Goal: Information Seeking & Learning: Learn about a topic

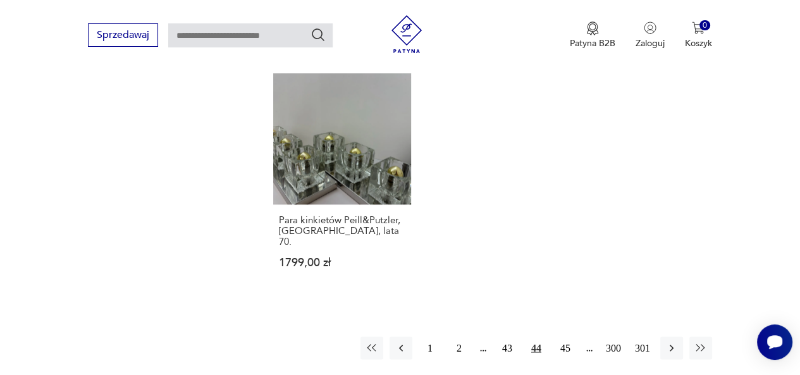
scroll to position [1860, 0]
click at [672, 342] on icon "button" at bounding box center [671, 348] width 13 height 13
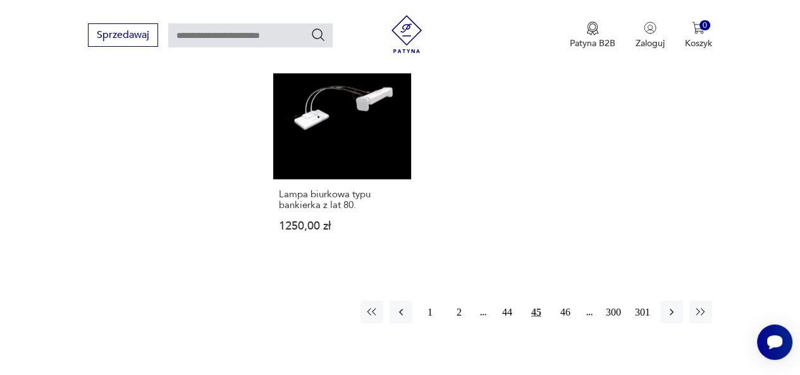
scroll to position [1746, 0]
click at [666, 305] on icon "button" at bounding box center [671, 311] width 13 height 13
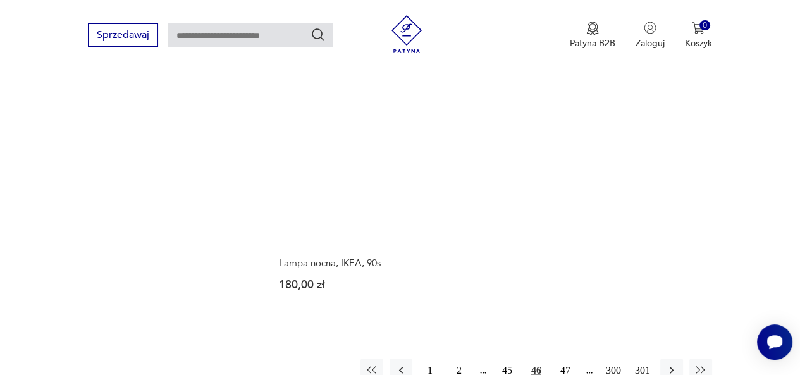
scroll to position [1722, 0]
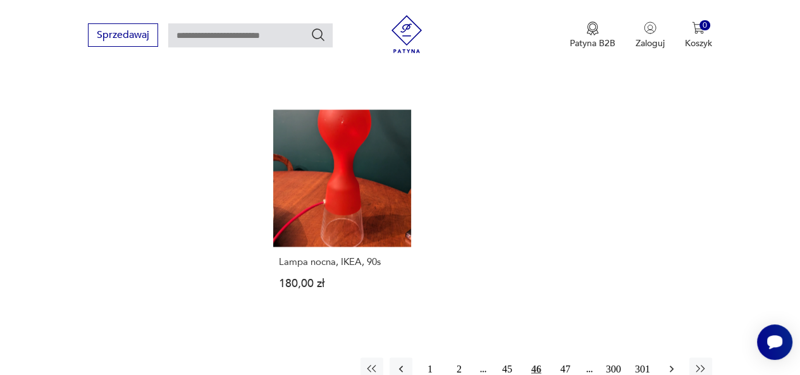
click at [671, 362] on icon "button" at bounding box center [671, 368] width 13 height 13
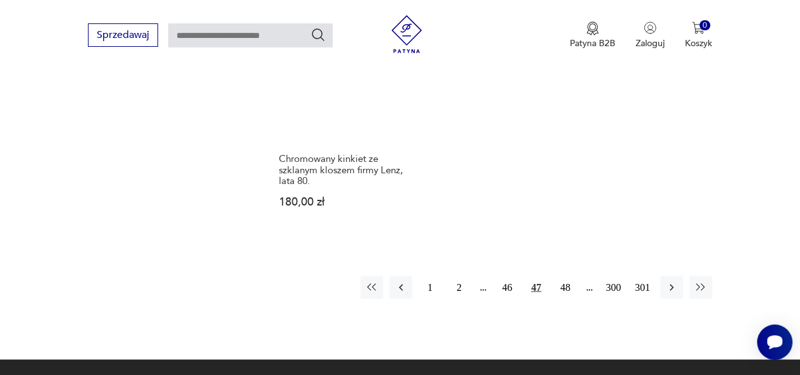
scroll to position [1832, 0]
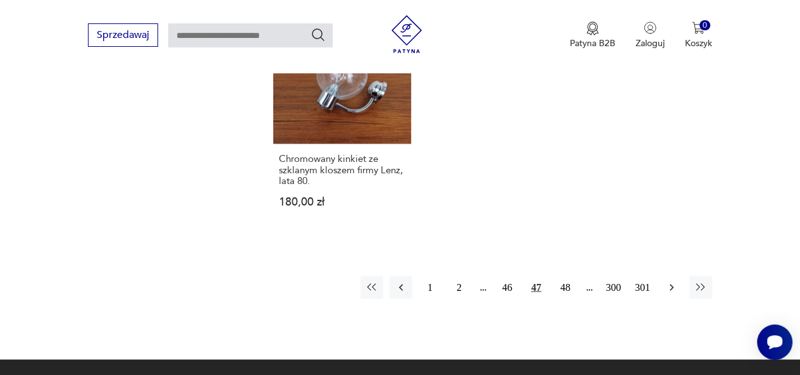
click at [671, 281] on icon "button" at bounding box center [671, 287] width 13 height 13
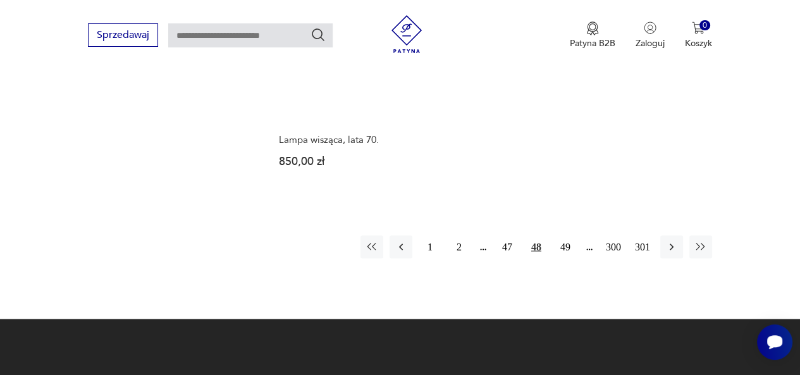
scroll to position [1854, 0]
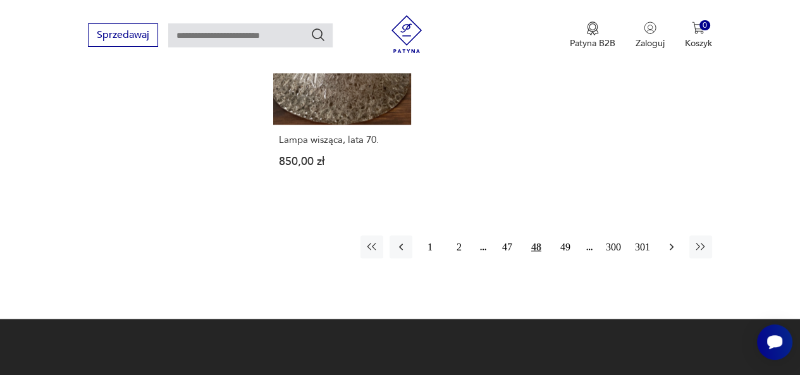
click at [670, 243] on icon "button" at bounding box center [671, 246] width 4 height 7
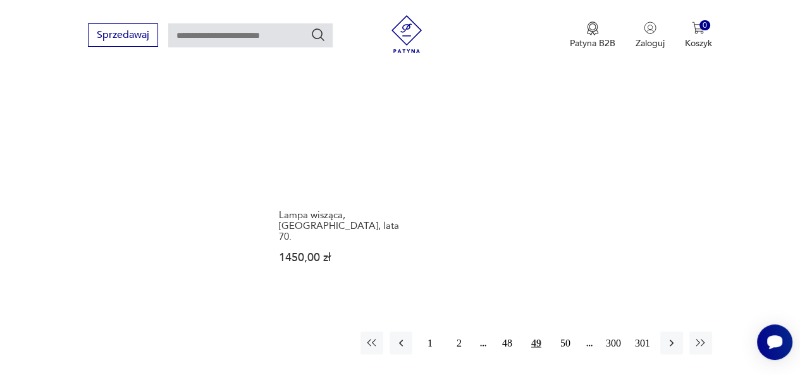
scroll to position [1863, 0]
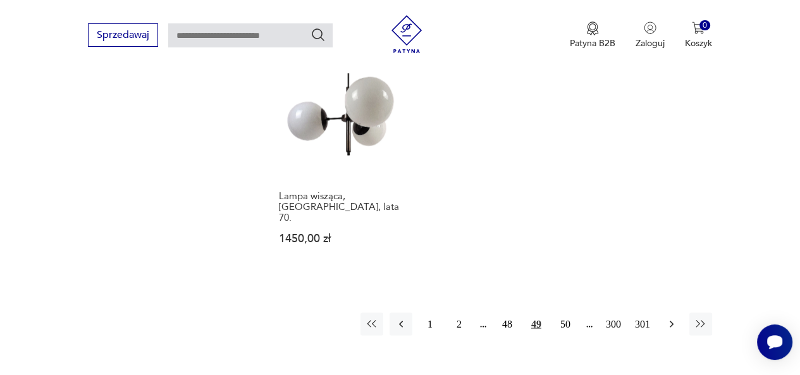
click at [669, 317] on icon "button" at bounding box center [671, 323] width 13 height 13
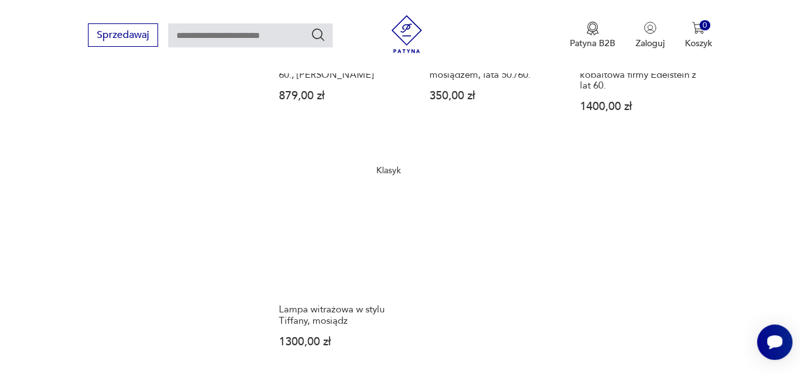
scroll to position [1827, 0]
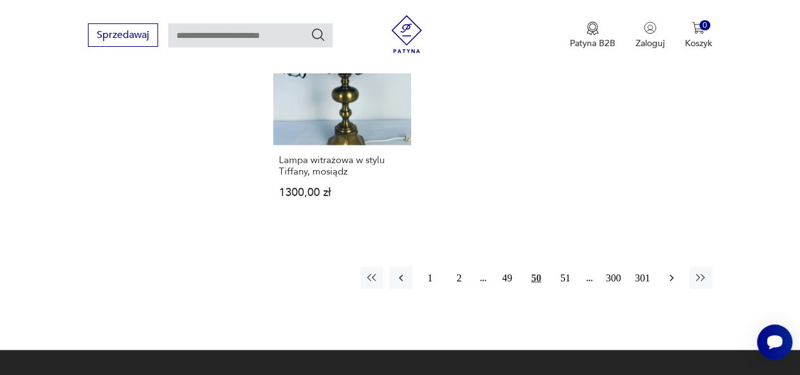
click at [666, 271] on icon "button" at bounding box center [671, 277] width 13 height 13
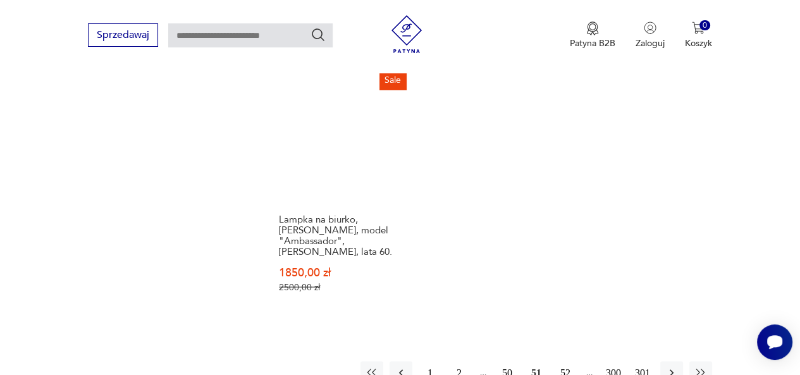
scroll to position [1789, 0]
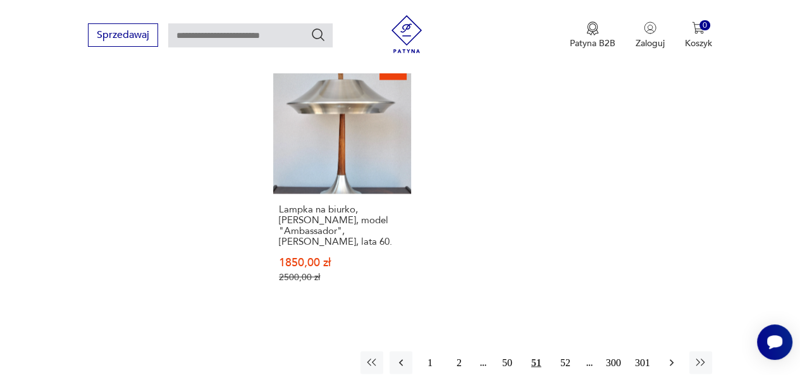
click at [668, 356] on icon "button" at bounding box center [671, 362] width 13 height 13
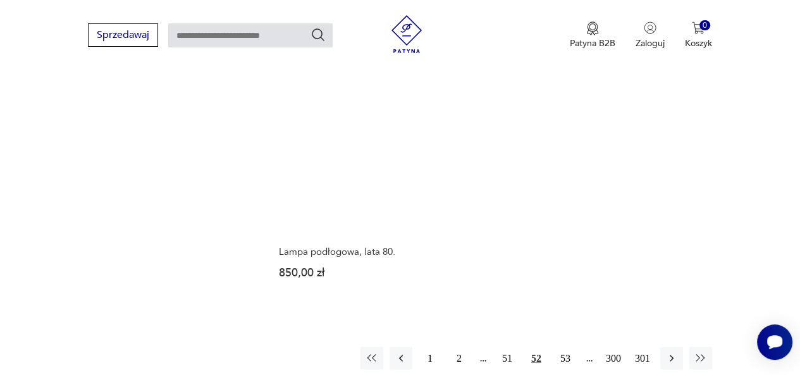
scroll to position [1790, 0]
click at [672, 351] on icon "button" at bounding box center [671, 357] width 13 height 13
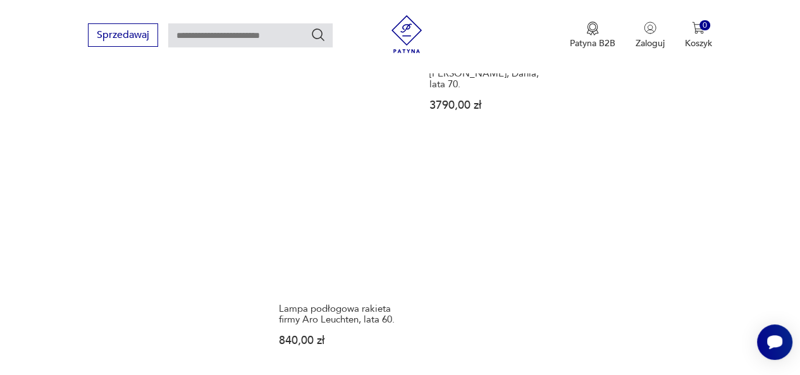
scroll to position [1698, 0]
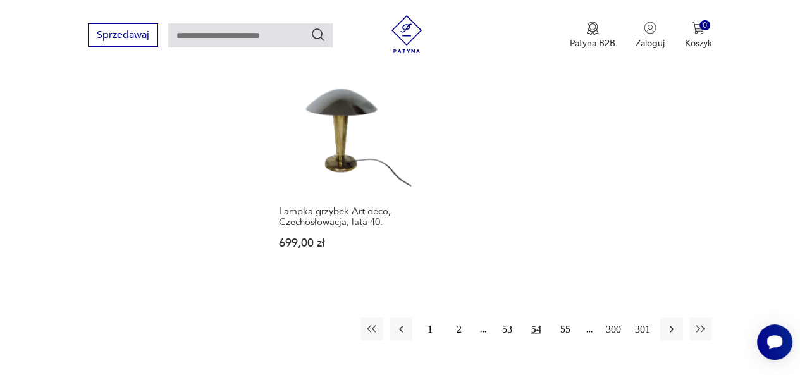
scroll to position [1739, 0]
click at [671, 322] on icon "button" at bounding box center [671, 328] width 13 height 13
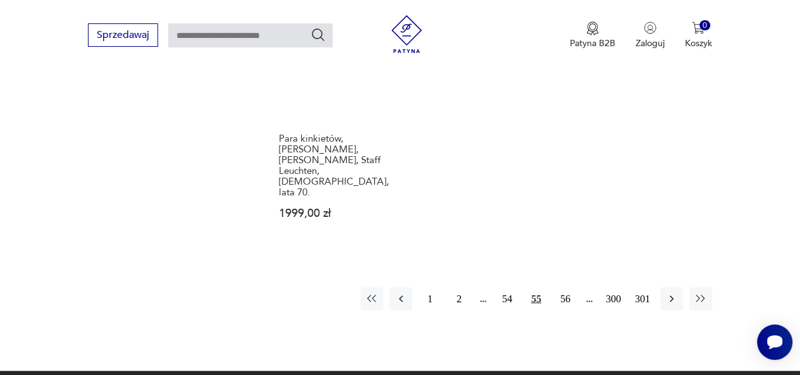
scroll to position [1882, 0]
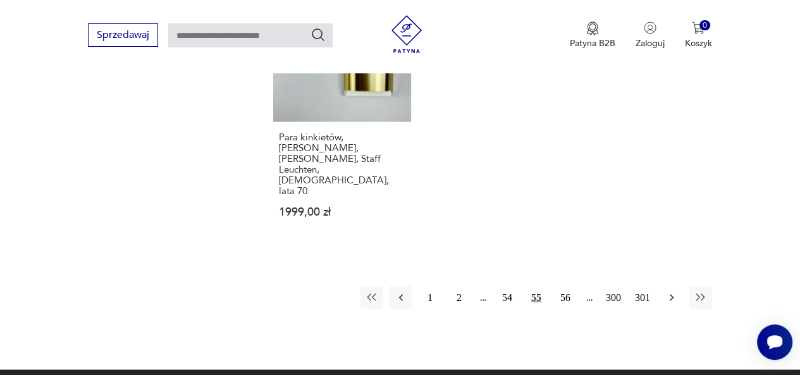
click at [669, 291] on icon "button" at bounding box center [671, 297] width 13 height 13
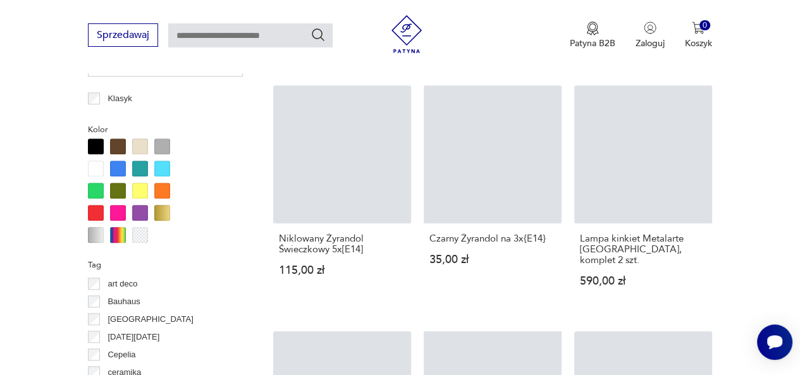
scroll to position [335, 0]
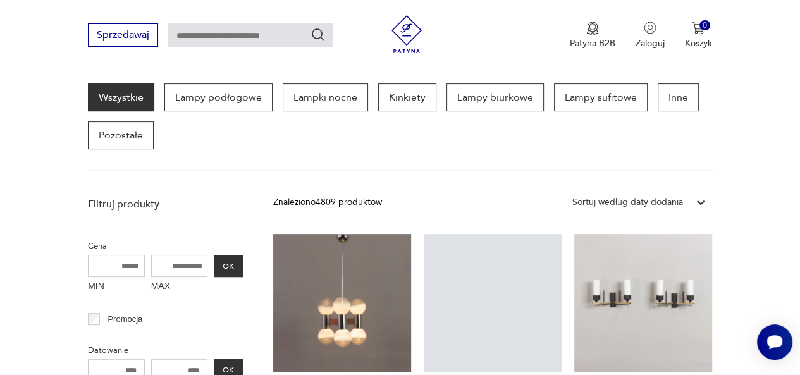
click at [669, 192] on div "Sortuj według daty dodania" at bounding box center [639, 202] width 146 height 23
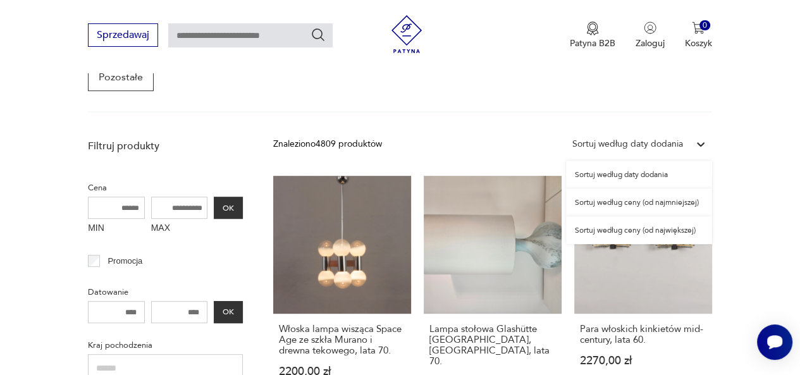
scroll to position [406, 0]
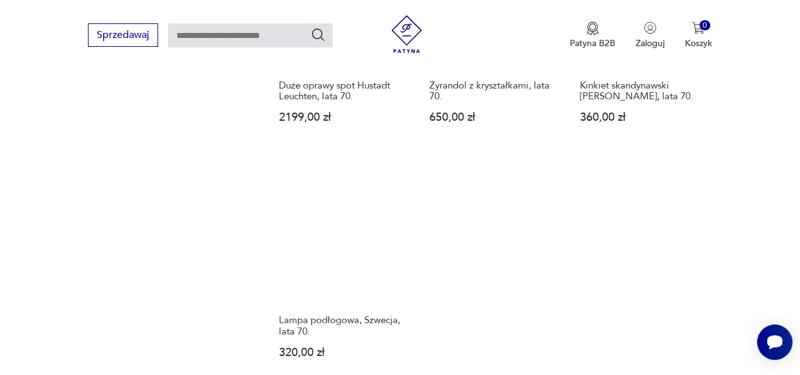
scroll to position [1750, 0]
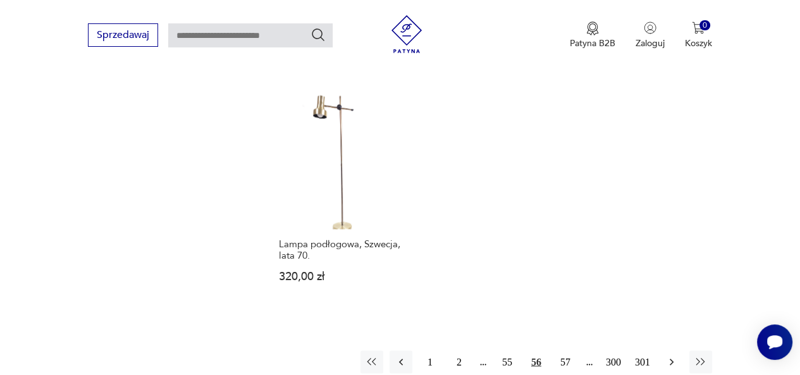
click at [671, 355] on icon "button" at bounding box center [671, 361] width 13 height 13
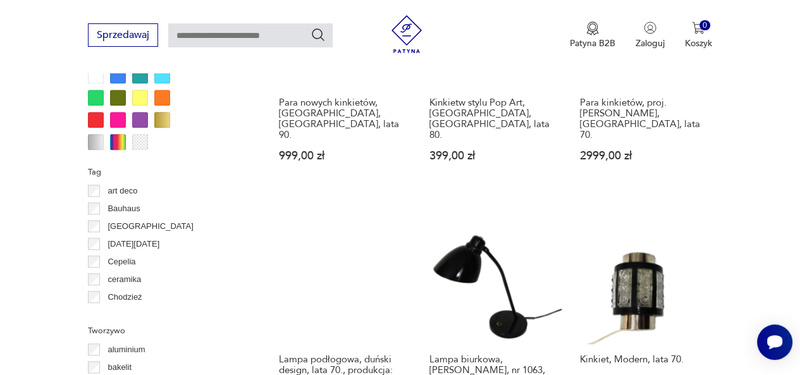
scroll to position [1112, 0]
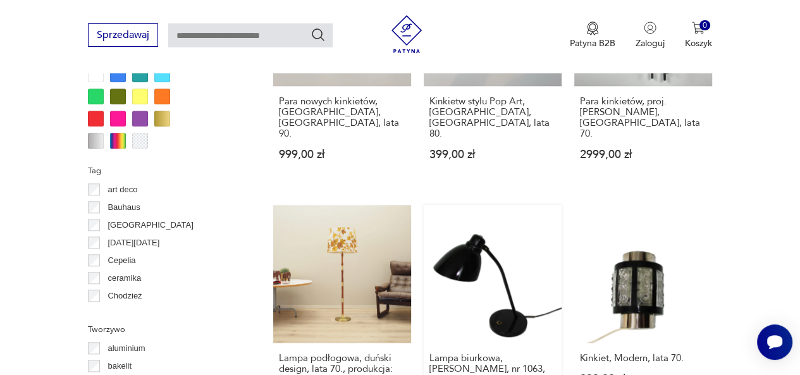
click at [497, 234] on link "Lampa biurkowa, [PERSON_NAME], nr 1063, lata 30. 799,00 zł" at bounding box center [492, 318] width 138 height 226
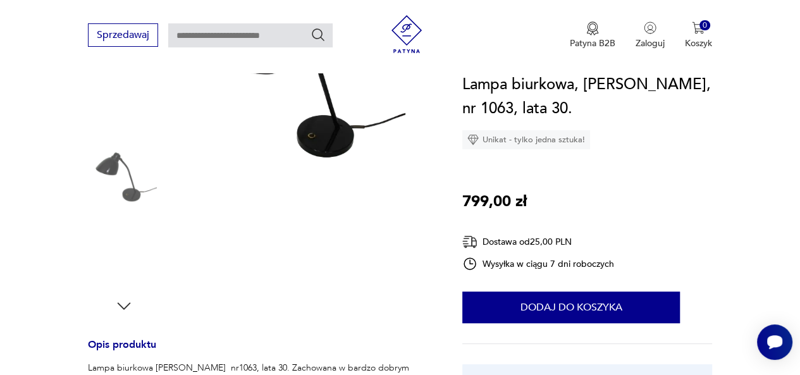
scroll to position [259, 0]
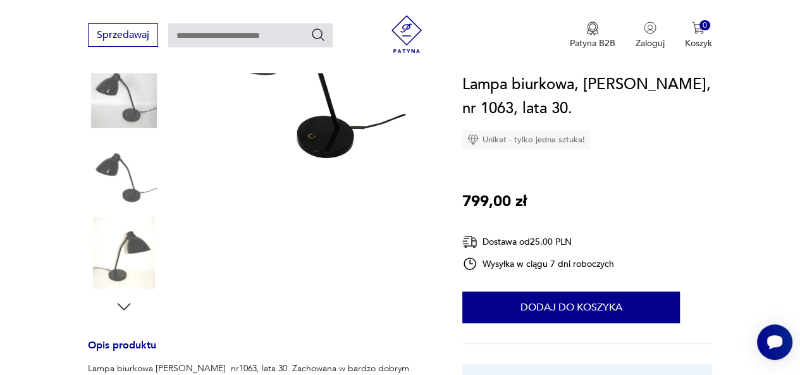
click at [125, 308] on icon "button" at bounding box center [124, 306] width 13 height 7
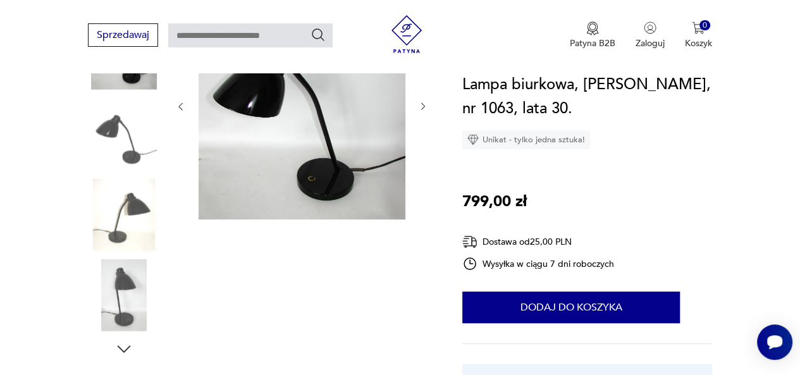
scroll to position [252, 0]
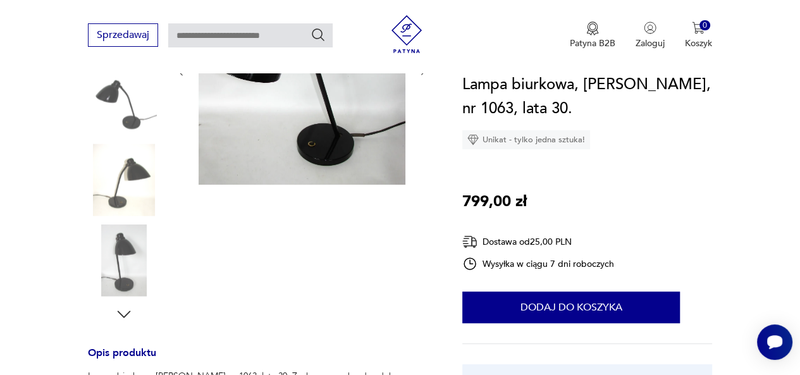
click at [125, 309] on icon "button" at bounding box center [123, 314] width 19 height 19
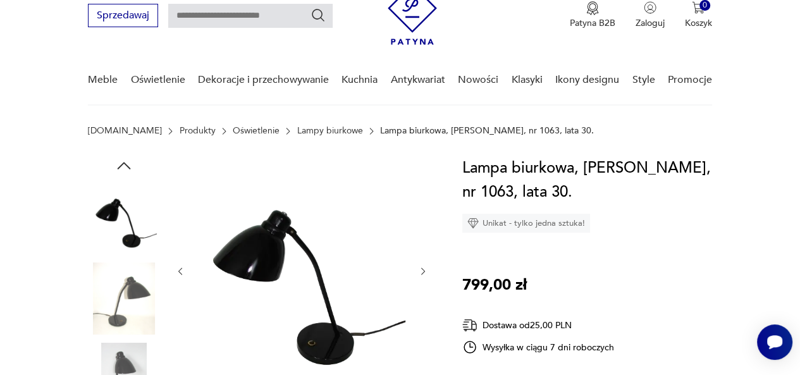
scroll to position [0, 0]
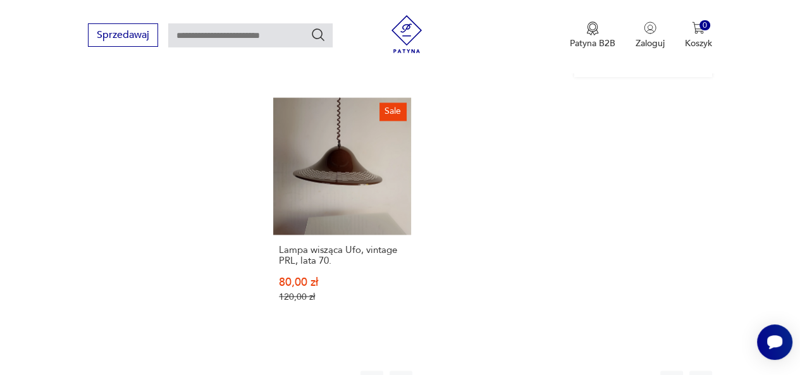
scroll to position [1716, 0]
click at [667, 374] on icon "button" at bounding box center [671, 381] width 13 height 13
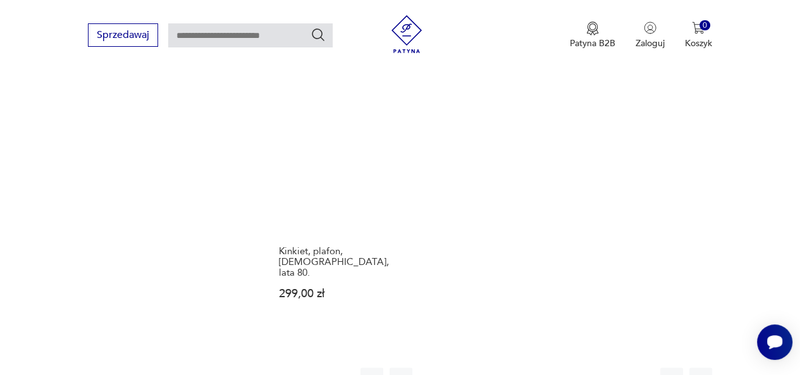
scroll to position [1755, 0]
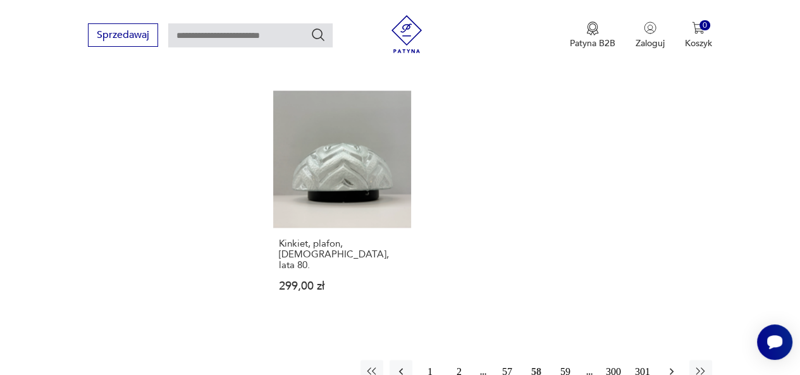
click at [669, 365] on icon "button" at bounding box center [671, 371] width 13 height 13
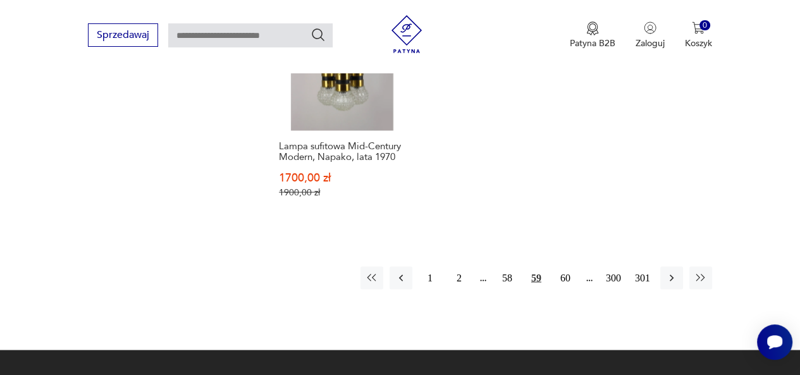
scroll to position [1853, 0]
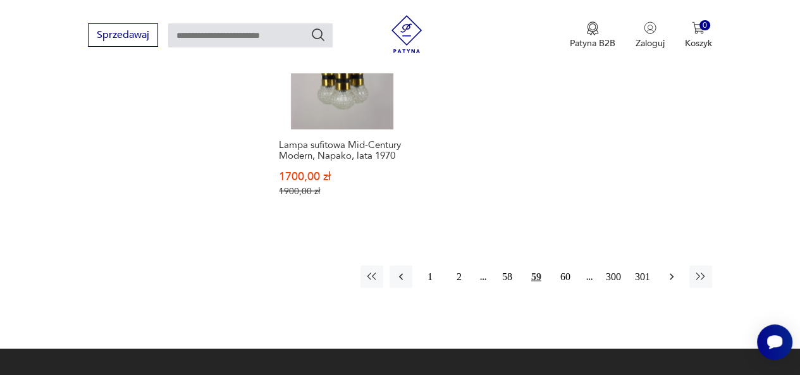
click at [669, 270] on icon "button" at bounding box center [671, 276] width 13 height 13
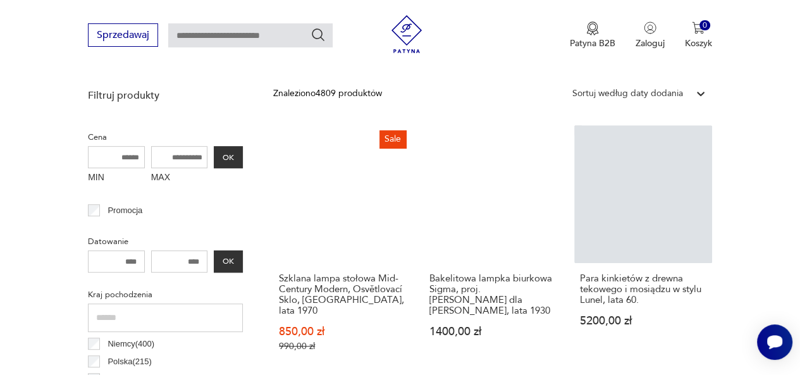
scroll to position [445, 0]
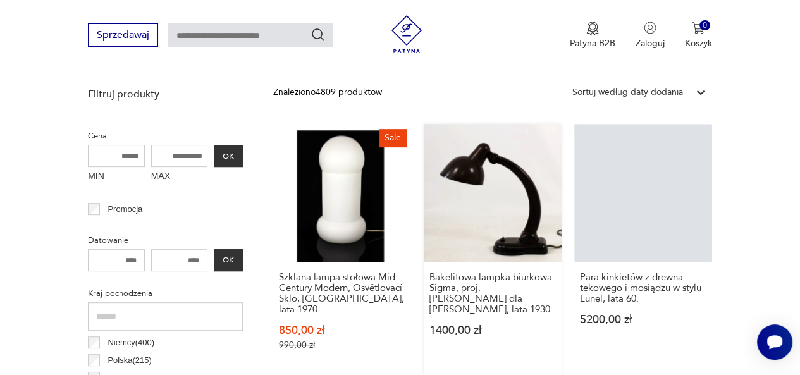
click at [507, 155] on link "Bakelitowa lampka biurkowa Sigma, proj. [PERSON_NAME] dla [PERSON_NAME], lata 1…" at bounding box center [492, 249] width 138 height 251
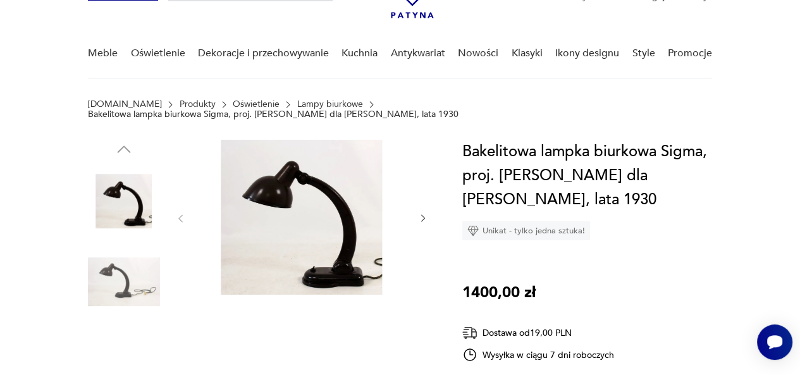
scroll to position [85, 0]
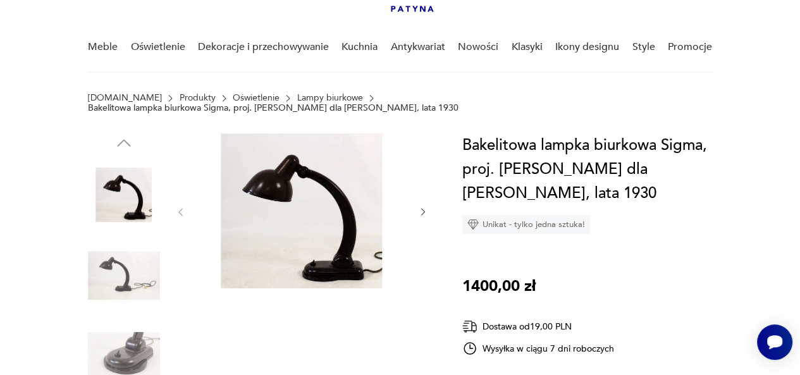
click at [148, 341] on img at bounding box center [124, 356] width 72 height 72
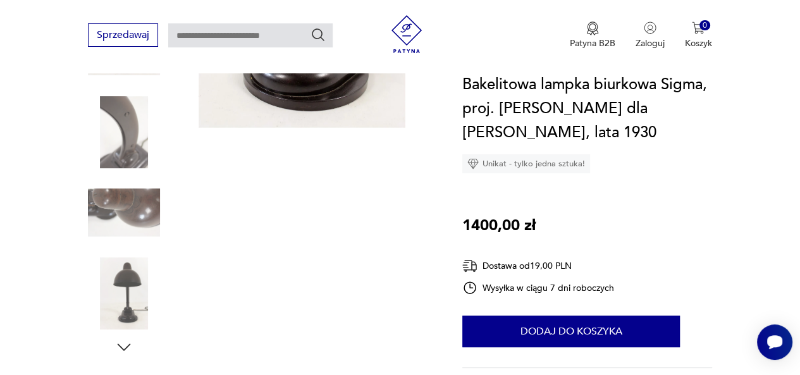
scroll to position [242, 0]
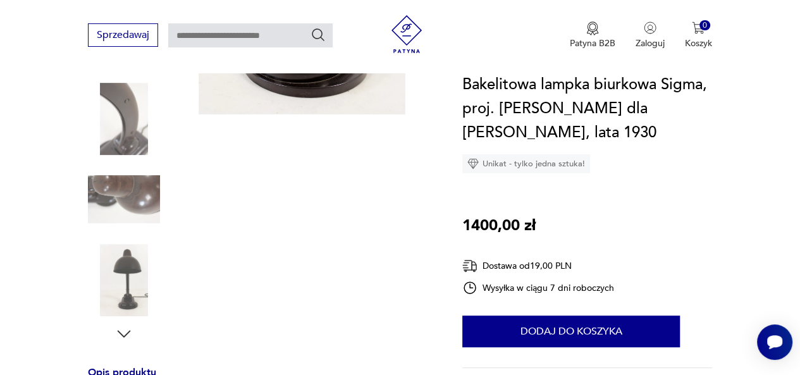
click at [133, 185] on img at bounding box center [124, 199] width 72 height 72
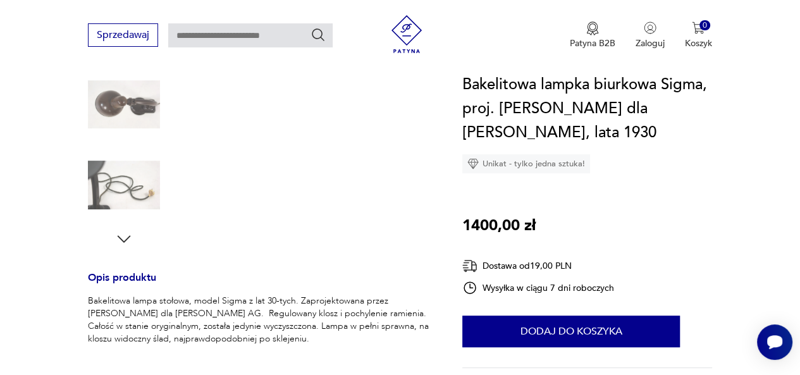
scroll to position [454, 0]
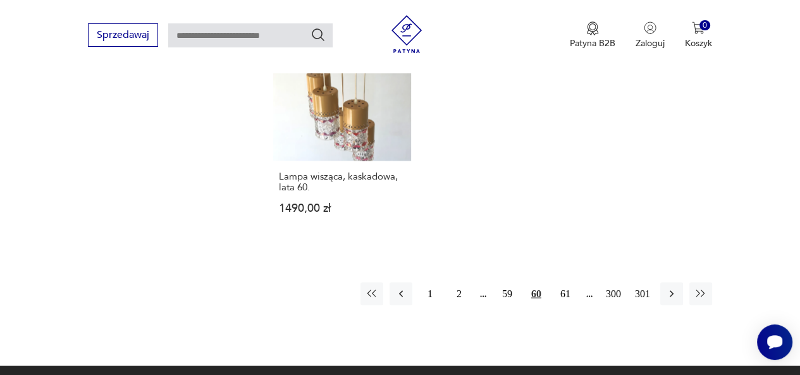
scroll to position [1844, 0]
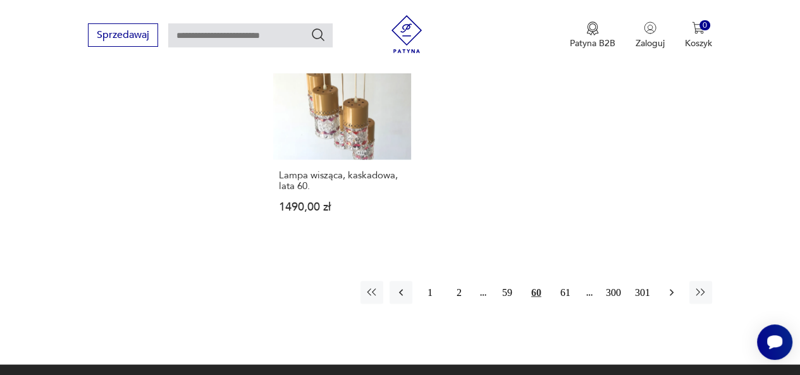
click at [669, 286] on icon "button" at bounding box center [671, 292] width 13 height 13
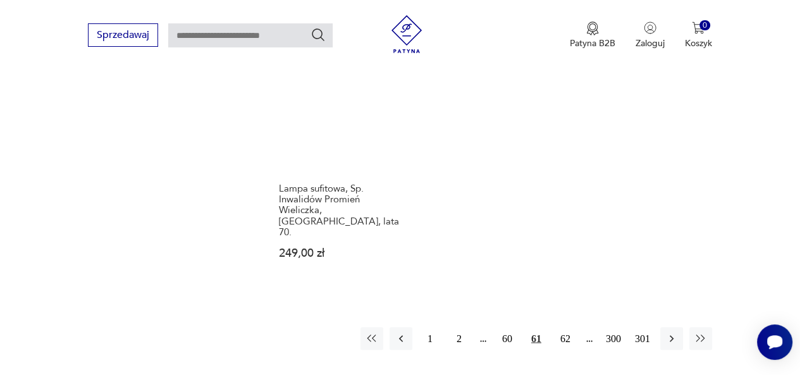
scroll to position [1819, 0]
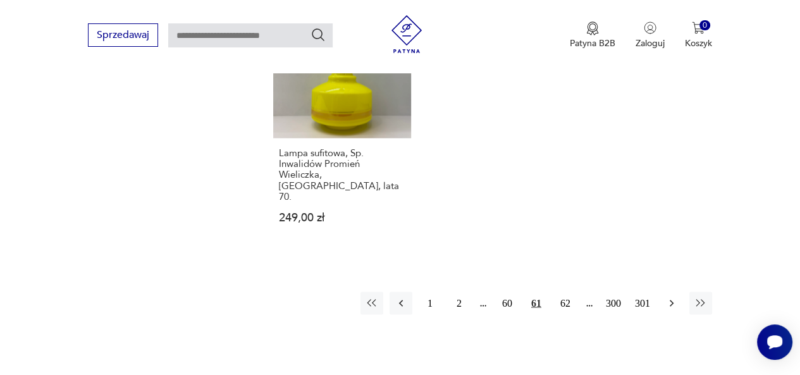
click at [671, 300] on icon "button" at bounding box center [671, 303] width 4 height 7
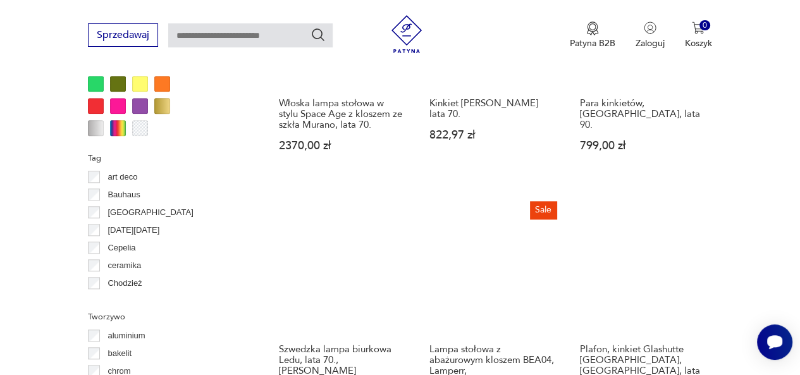
scroll to position [1125, 0]
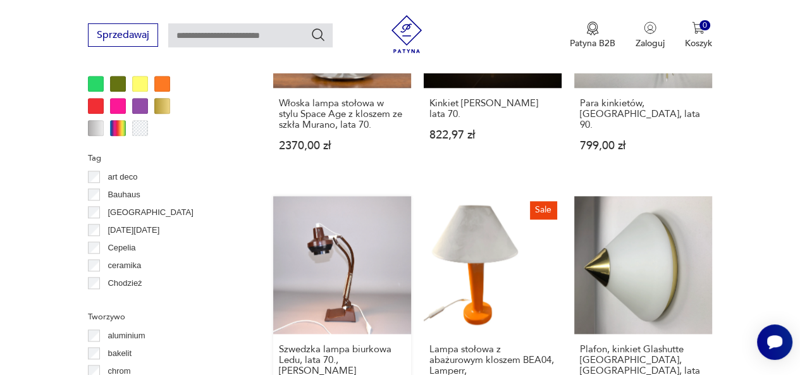
click at [356, 232] on link "Szwedzka lampa biurkowa Ledu, lata 70., marki Waso 360,00 zł" at bounding box center [342, 327] width 138 height 262
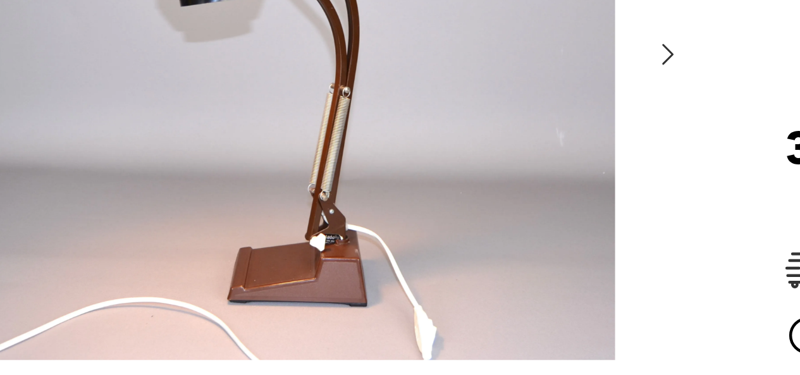
scroll to position [143, 0]
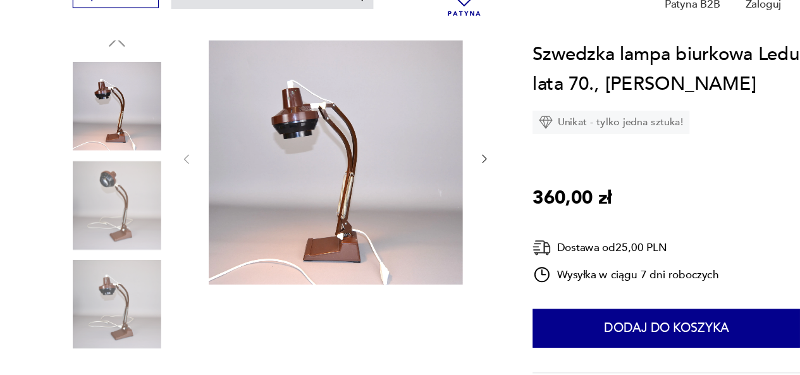
click at [130, 183] on img at bounding box center [124, 207] width 72 height 72
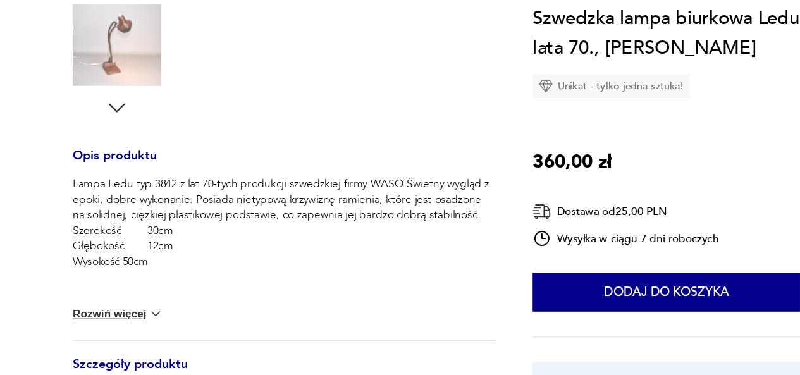
scroll to position [527, 0]
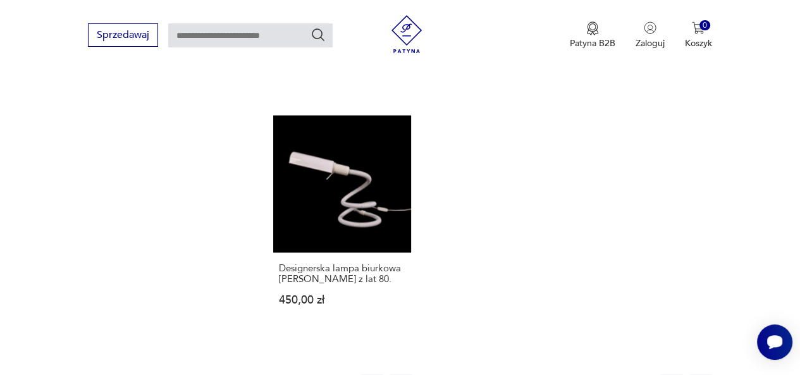
scroll to position [1734, 0]
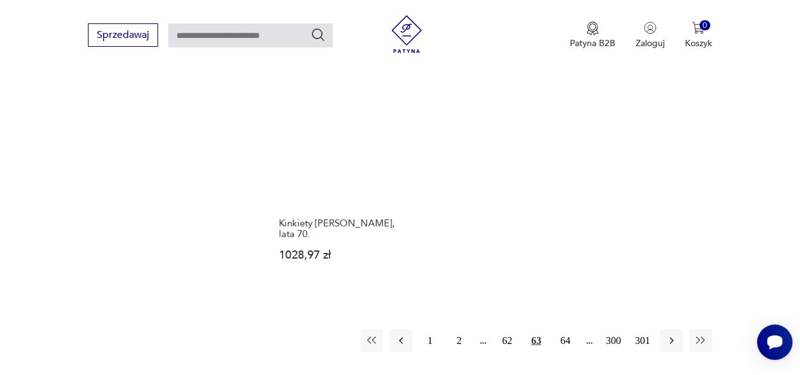
scroll to position [1798, 0]
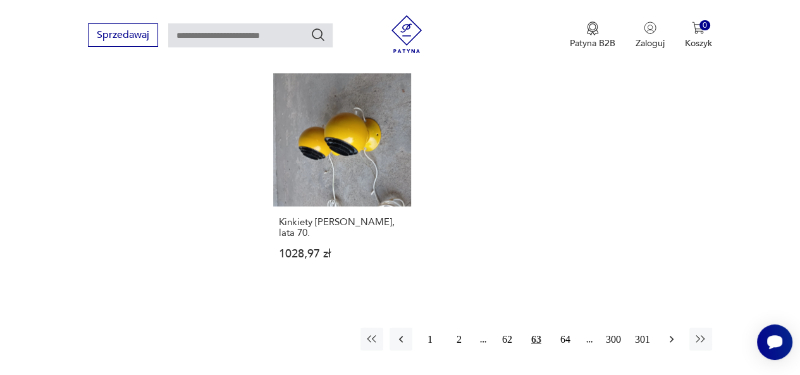
click at [665, 332] on icon "button" at bounding box center [671, 338] width 13 height 13
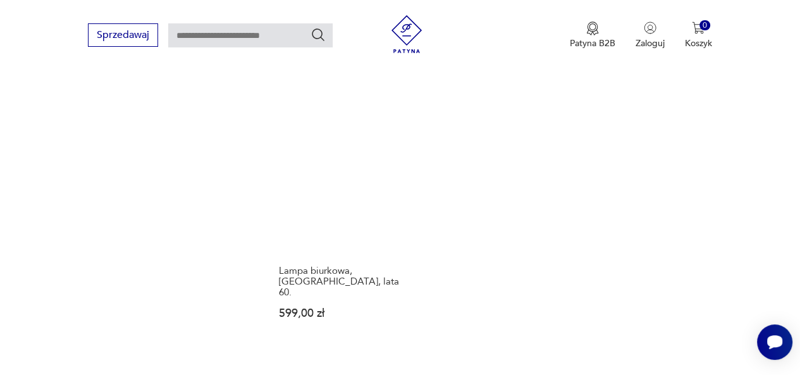
scroll to position [1753, 0]
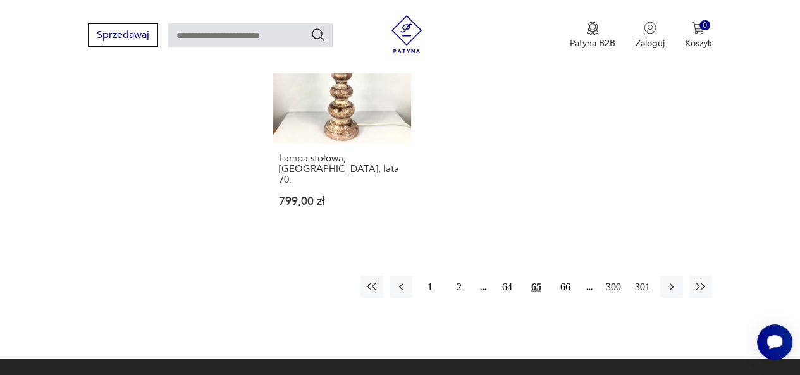
scroll to position [1813, 0]
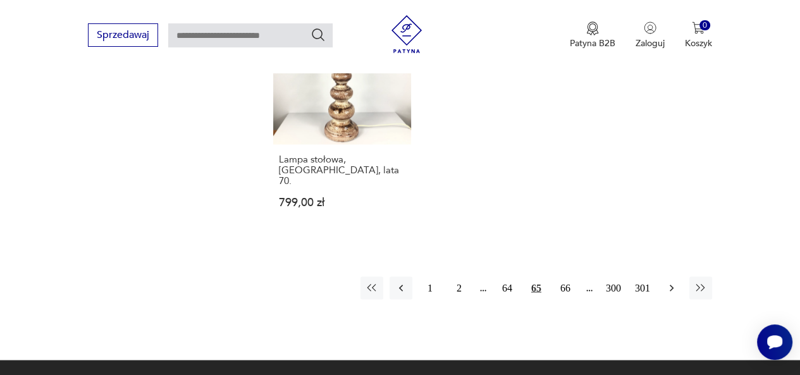
click at [666, 281] on icon "button" at bounding box center [671, 287] width 13 height 13
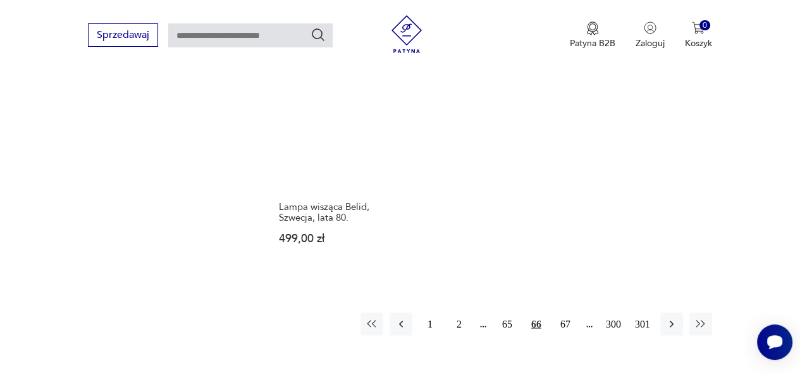
scroll to position [1844, 0]
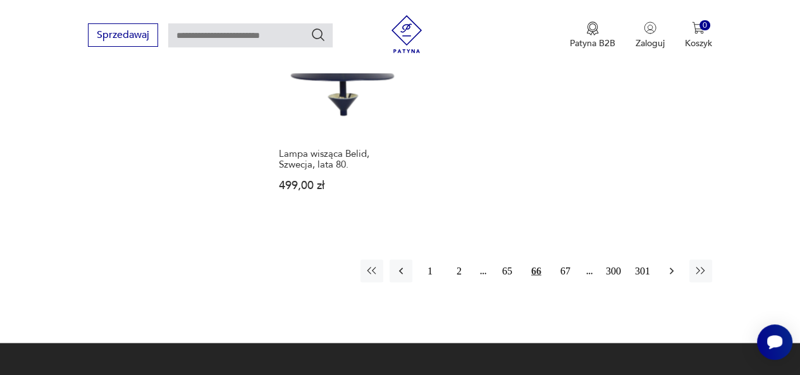
click at [669, 264] on icon "button" at bounding box center [671, 270] width 13 height 13
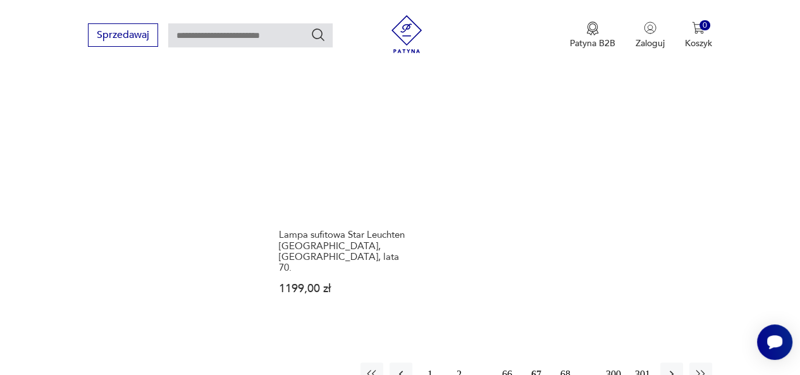
scroll to position [1758, 0]
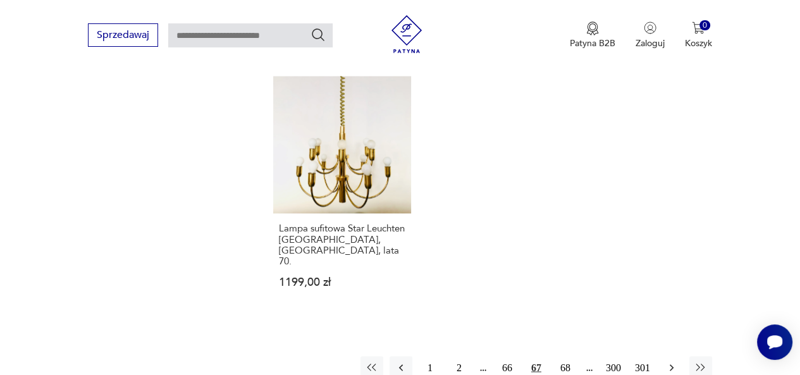
click at [671, 364] on icon "button" at bounding box center [671, 367] width 4 height 7
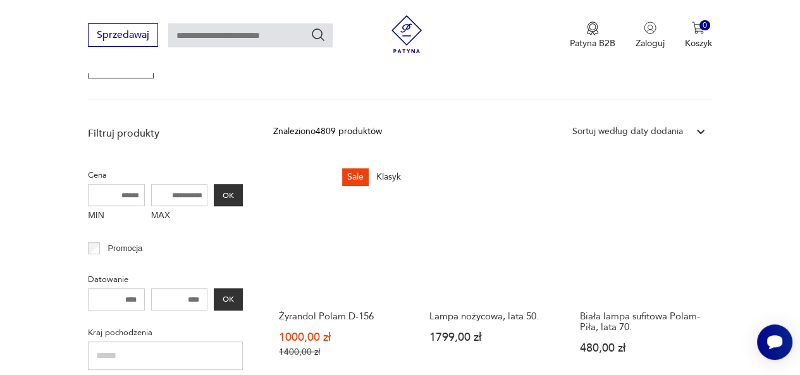
scroll to position [406, 0]
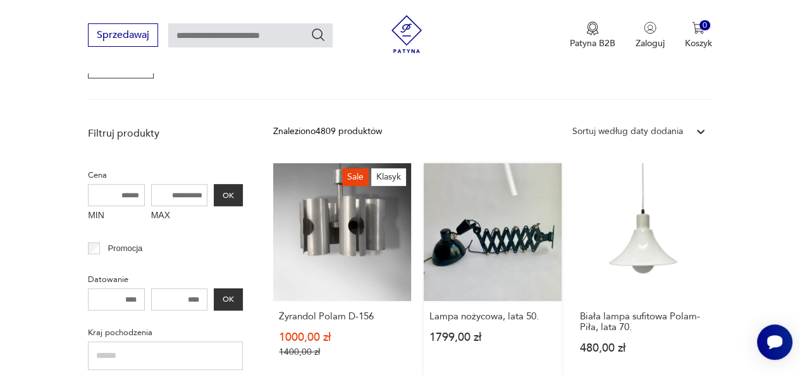
click at [509, 230] on link "Lampa nożycowa, lata 50. 1799,00 zł" at bounding box center [492, 272] width 138 height 219
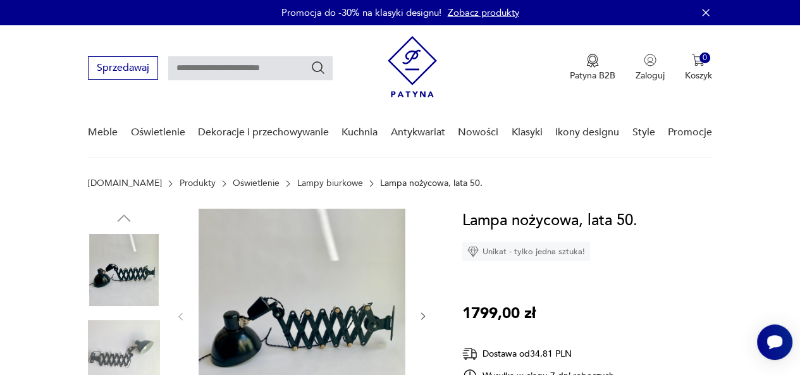
click at [126, 356] on img at bounding box center [124, 351] width 72 height 72
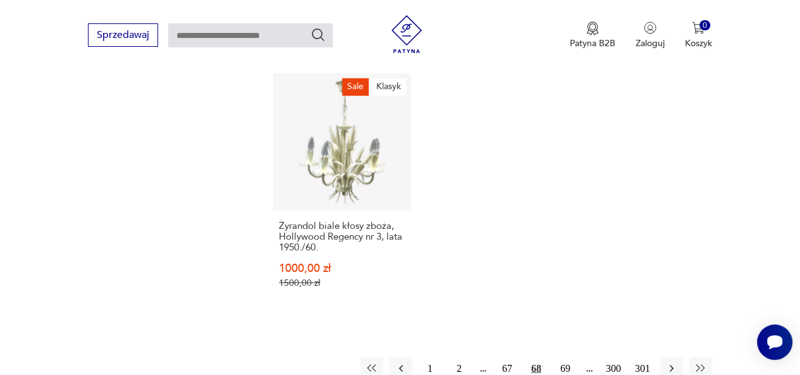
scroll to position [1774, 0]
click at [671, 360] on icon "button" at bounding box center [671, 366] width 13 height 13
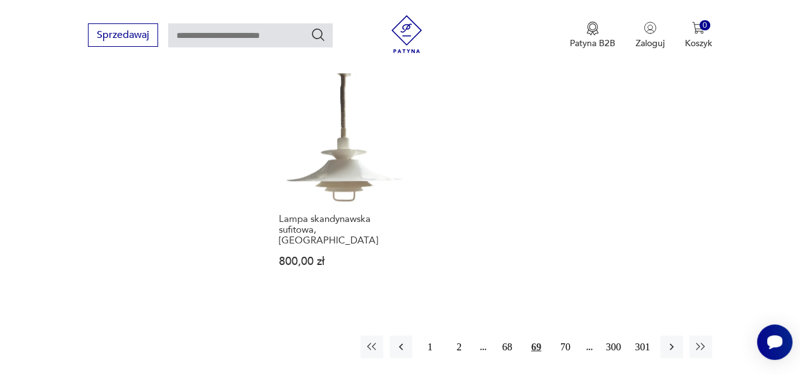
scroll to position [1853, 0]
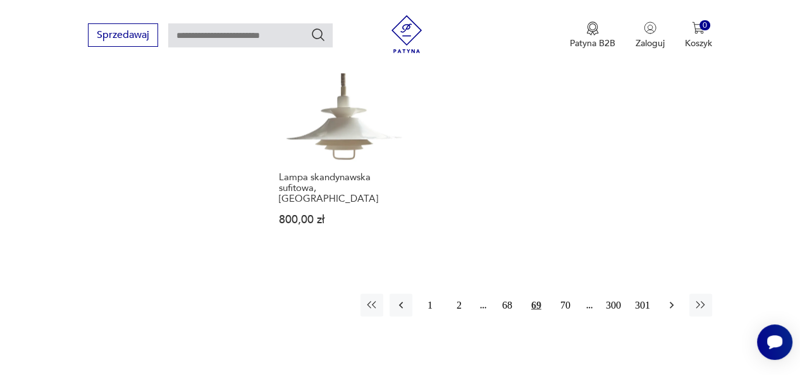
click at [666, 298] on icon "button" at bounding box center [671, 304] width 13 height 13
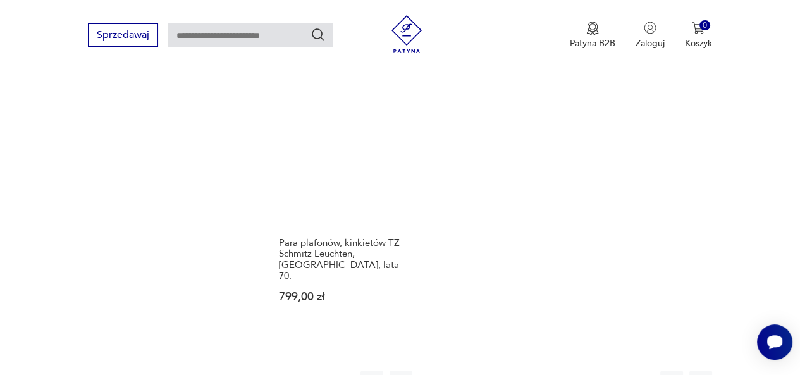
scroll to position [1815, 0]
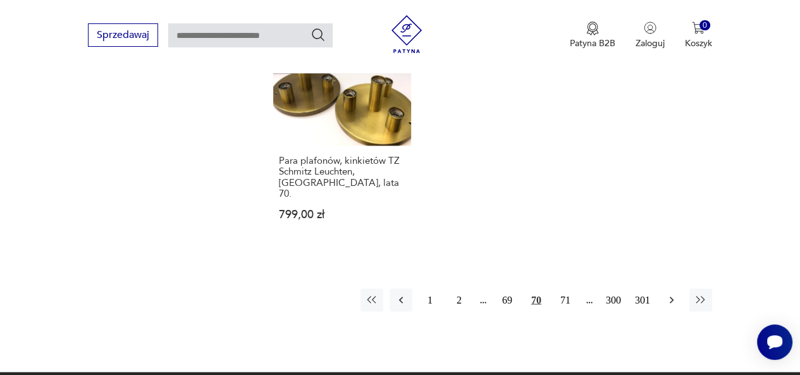
click at [673, 293] on icon "button" at bounding box center [671, 299] width 13 height 13
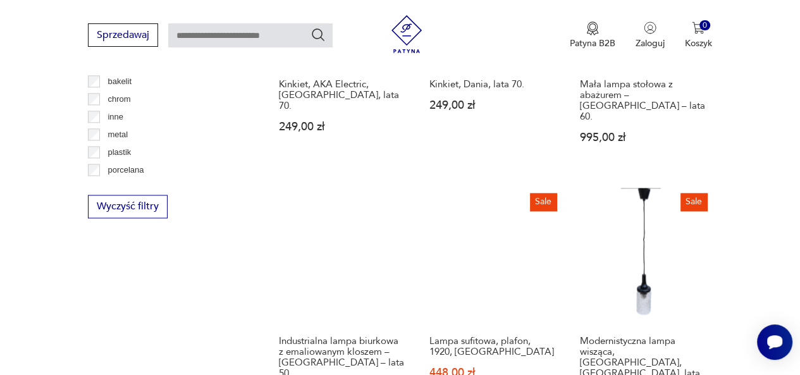
scroll to position [1398, 0]
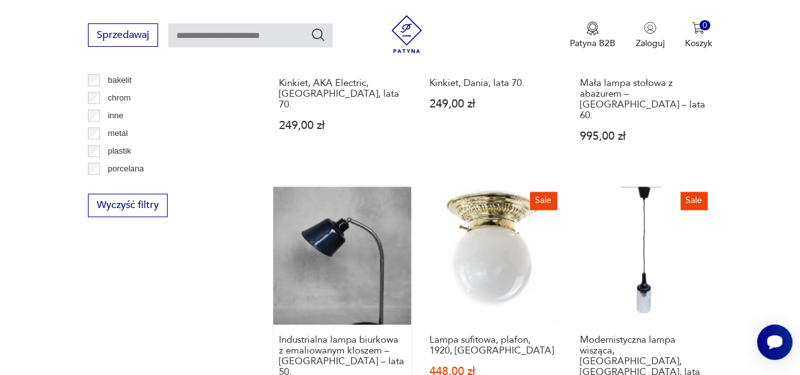
click at [368, 188] on link "Industrialna lampa biurkowa z emaliowanym kloszem – [GEOGRAPHIC_DATA] – lata 50…" at bounding box center [342, 317] width 138 height 262
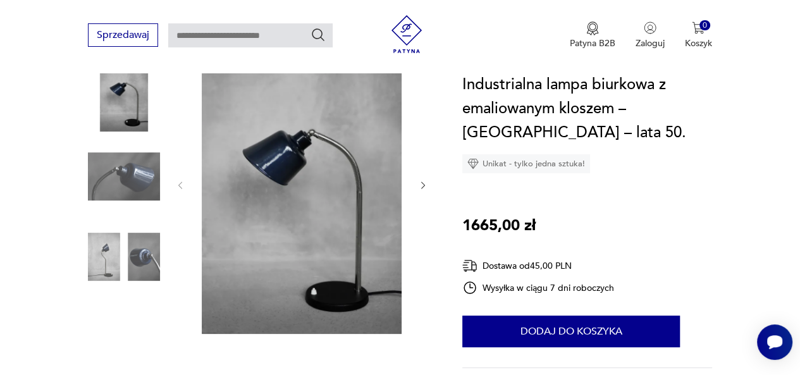
scroll to position [187, 0]
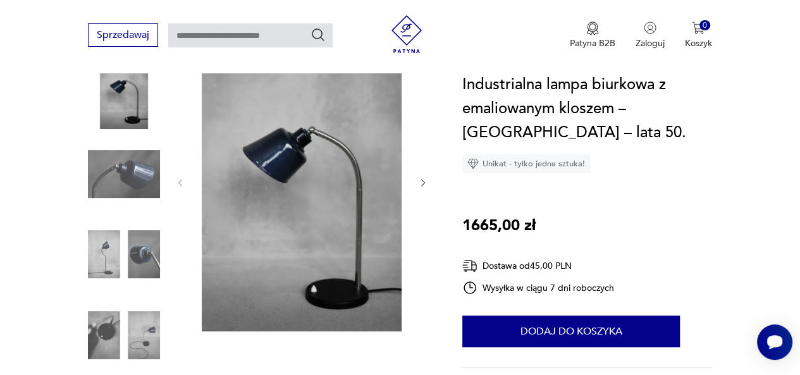
click at [155, 247] on img at bounding box center [124, 254] width 72 height 72
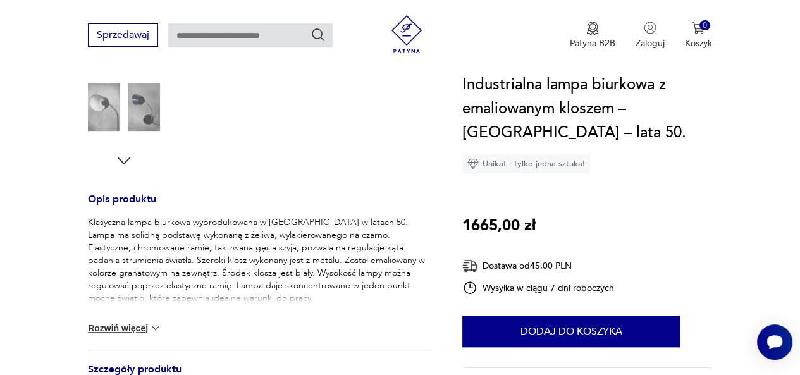
scroll to position [431, 0]
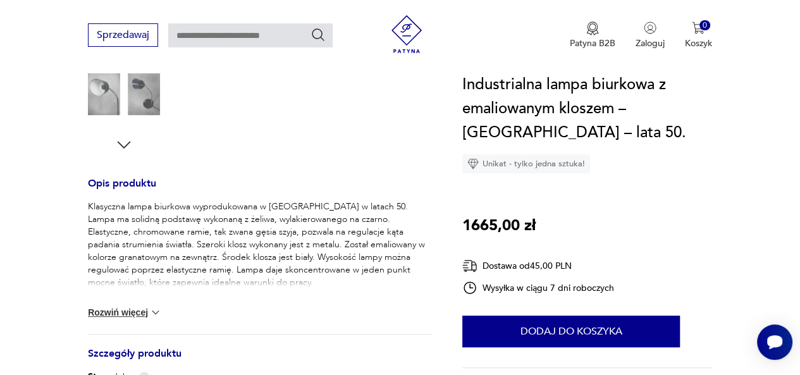
click at [128, 306] on button "Rozwiń więcej" at bounding box center [124, 312] width 73 height 13
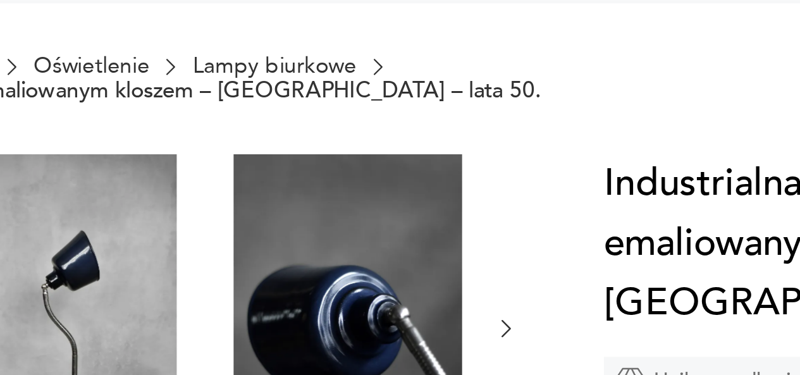
scroll to position [27, 0]
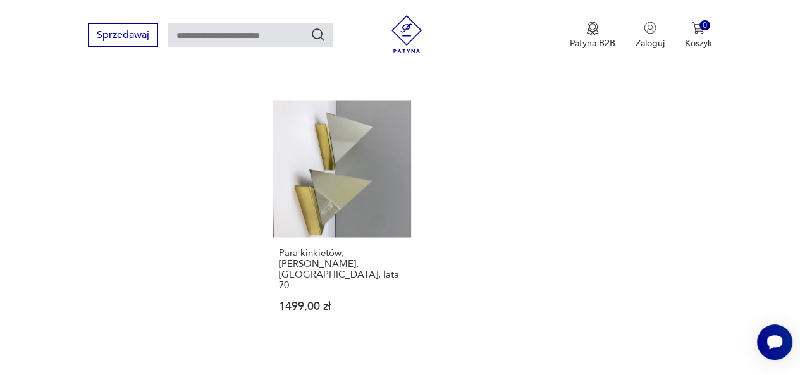
scroll to position [1770, 0]
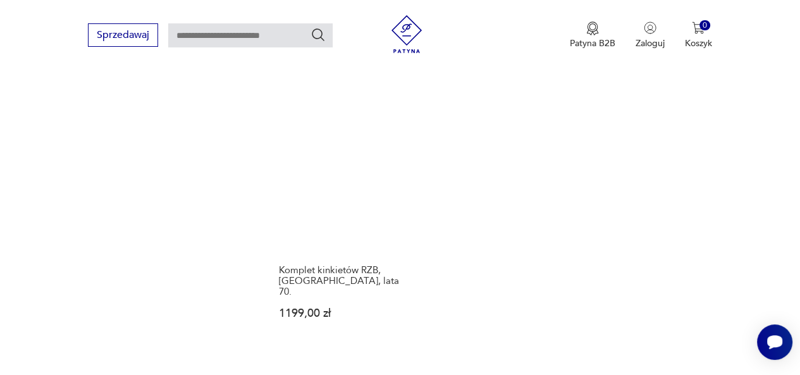
scroll to position [1782, 0]
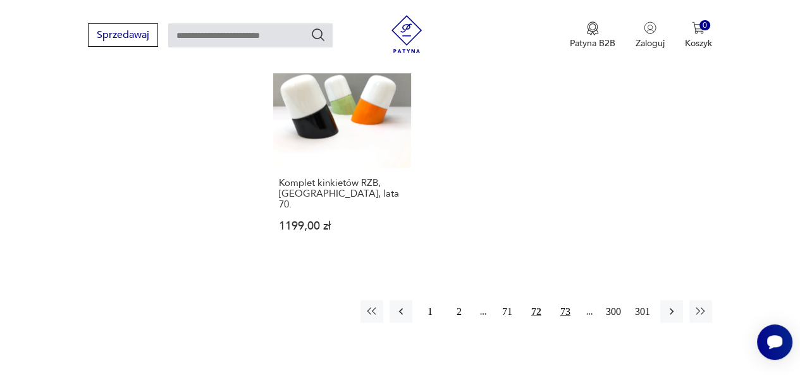
click at [566, 300] on button "73" at bounding box center [565, 311] width 23 height 23
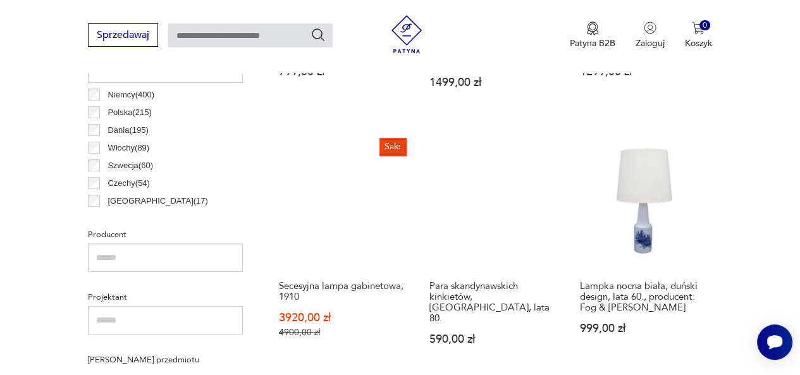
scroll to position [698, 0]
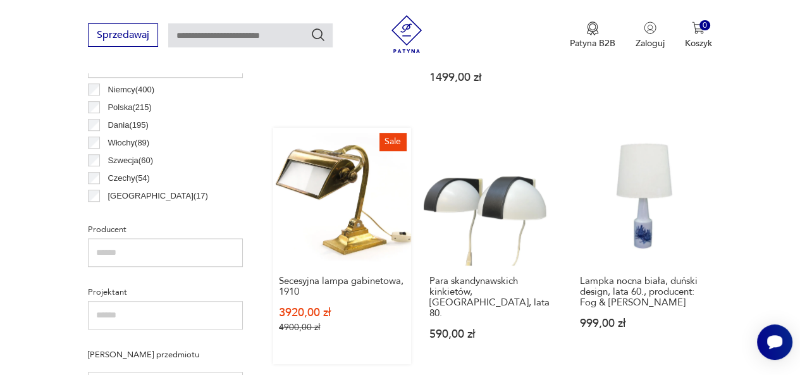
click at [340, 164] on link "Sale Secesyjna lampa gabinetowa, 1910 3920,00 zł 4900,00 zł" at bounding box center [342, 246] width 138 height 236
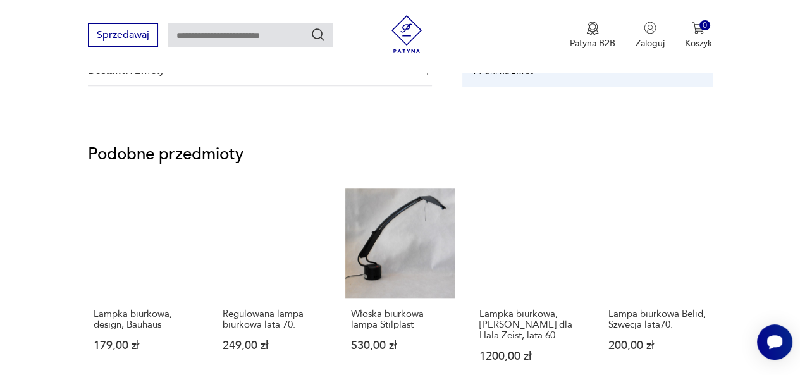
scroll to position [832, 0]
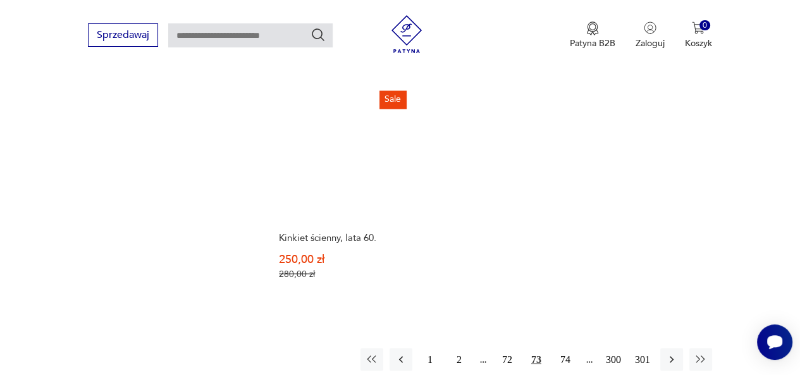
scroll to position [1757, 0]
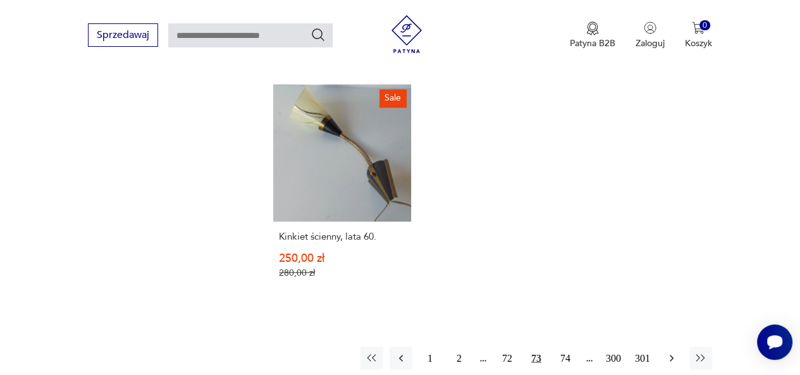
click at [669, 351] on icon "button" at bounding box center [671, 357] width 13 height 13
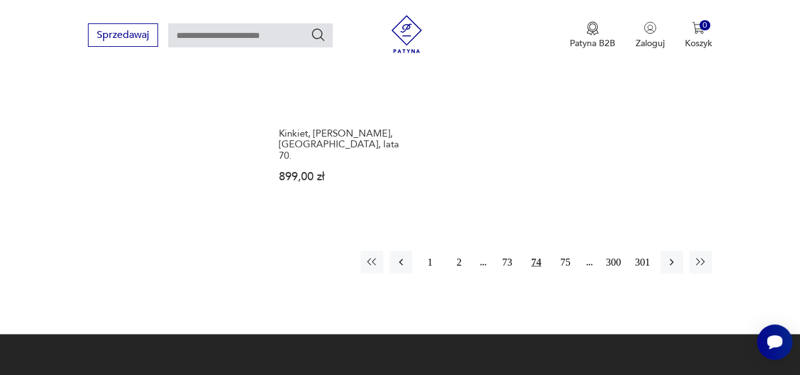
scroll to position [1849, 0]
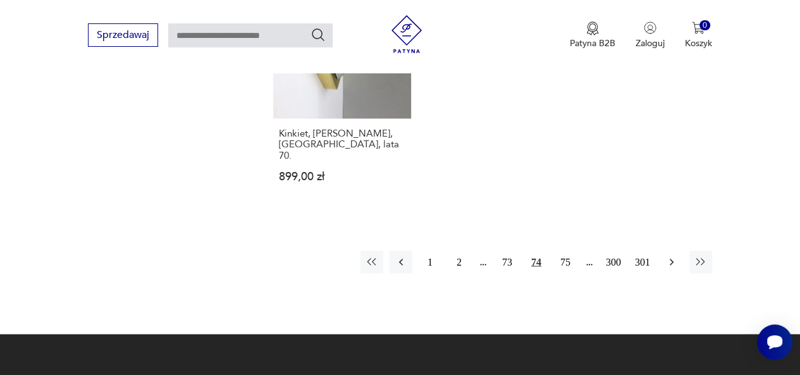
click at [671, 259] on icon "button" at bounding box center [671, 262] width 4 height 7
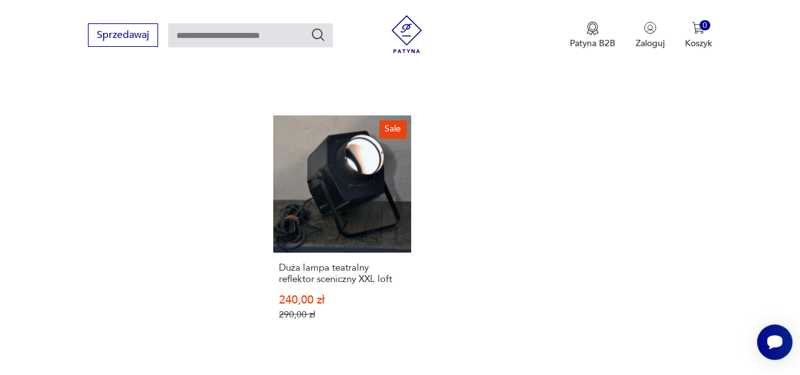
scroll to position [1746, 0]
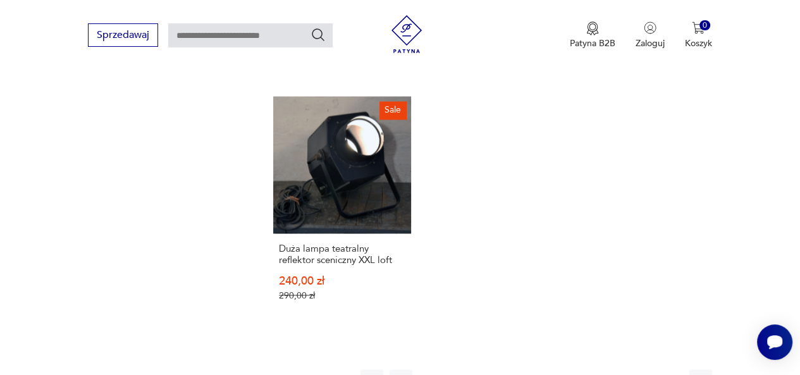
click at [674, 374] on icon "button" at bounding box center [671, 380] width 13 height 13
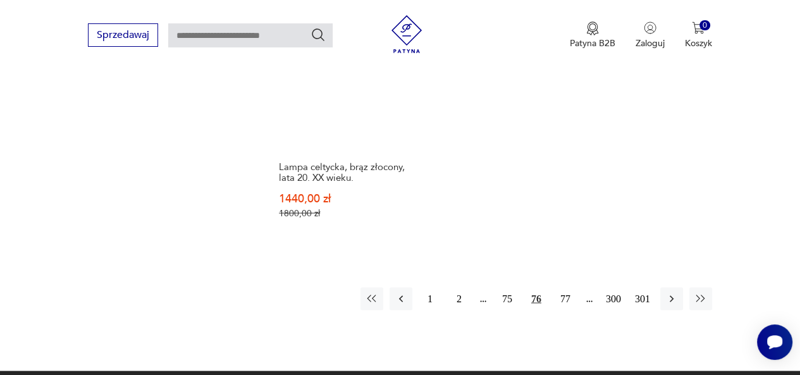
scroll to position [1861, 0]
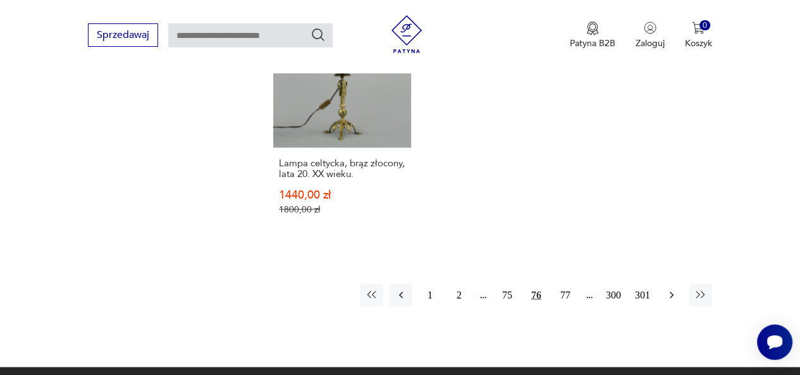
click at [675, 288] on icon "button" at bounding box center [671, 294] width 13 height 13
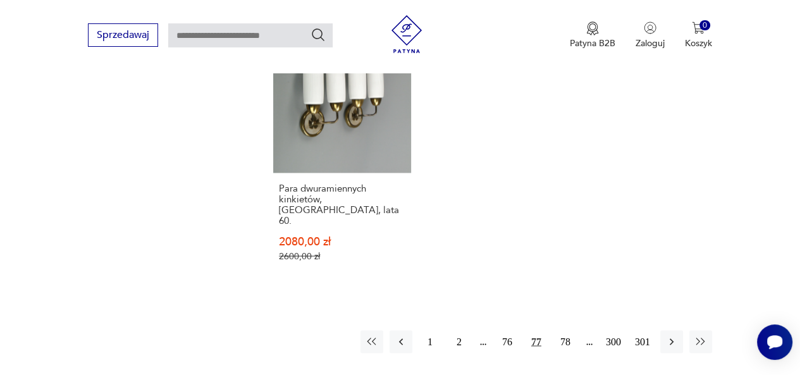
scroll to position [1860, 0]
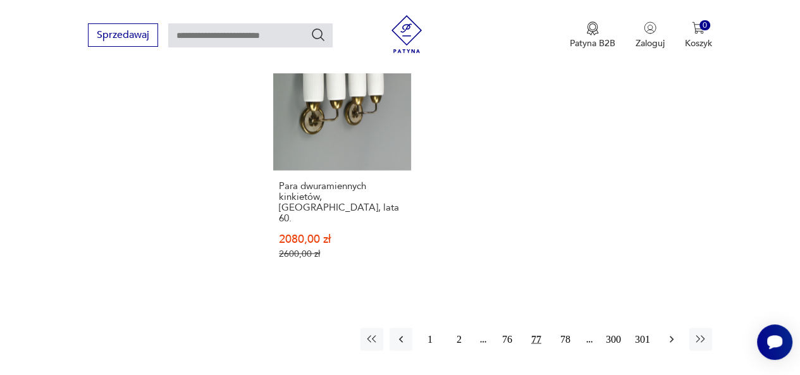
click at [665, 332] on icon "button" at bounding box center [671, 338] width 13 height 13
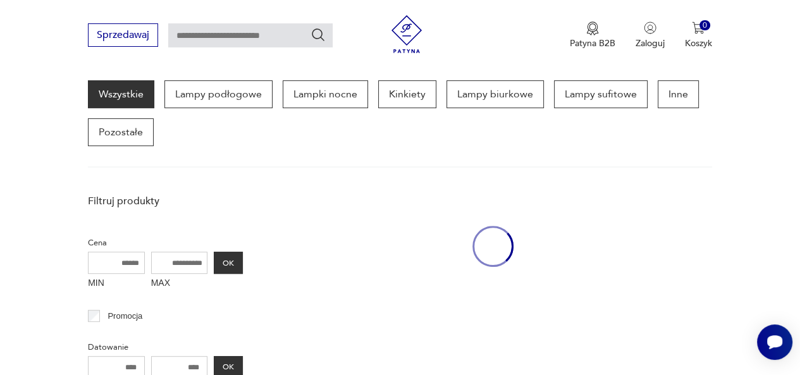
scroll to position [335, 0]
